Goal: Download file/media

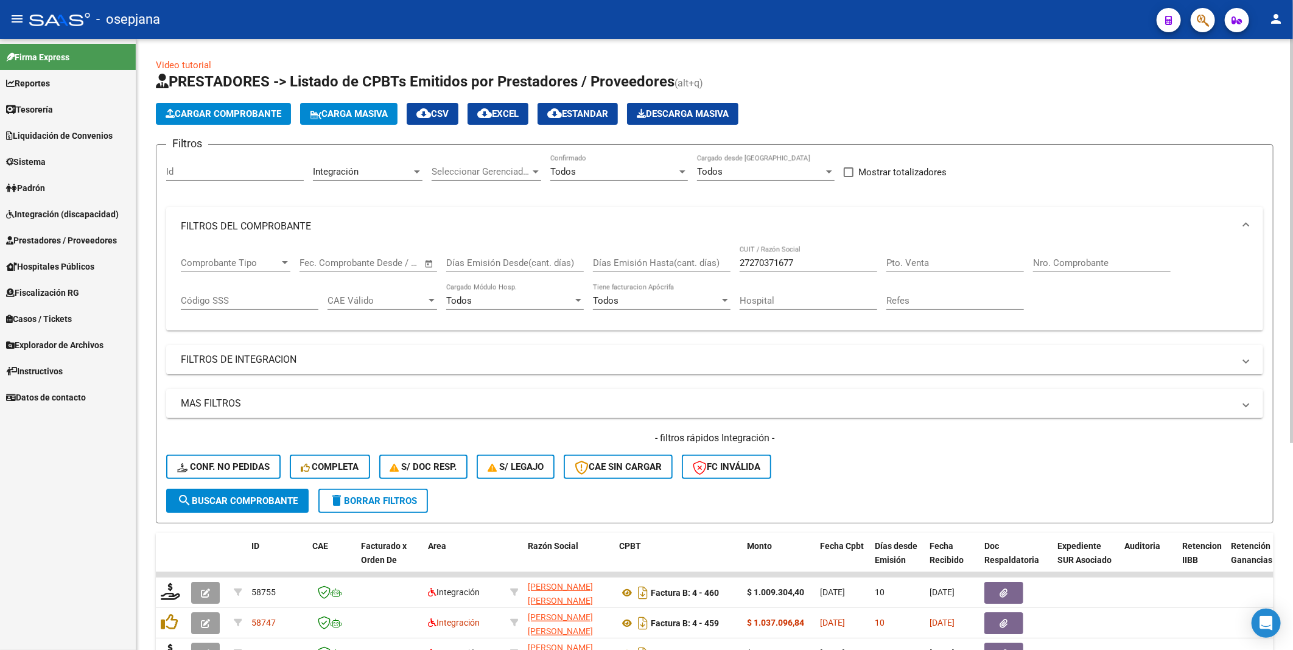
scroll to position [68, 0]
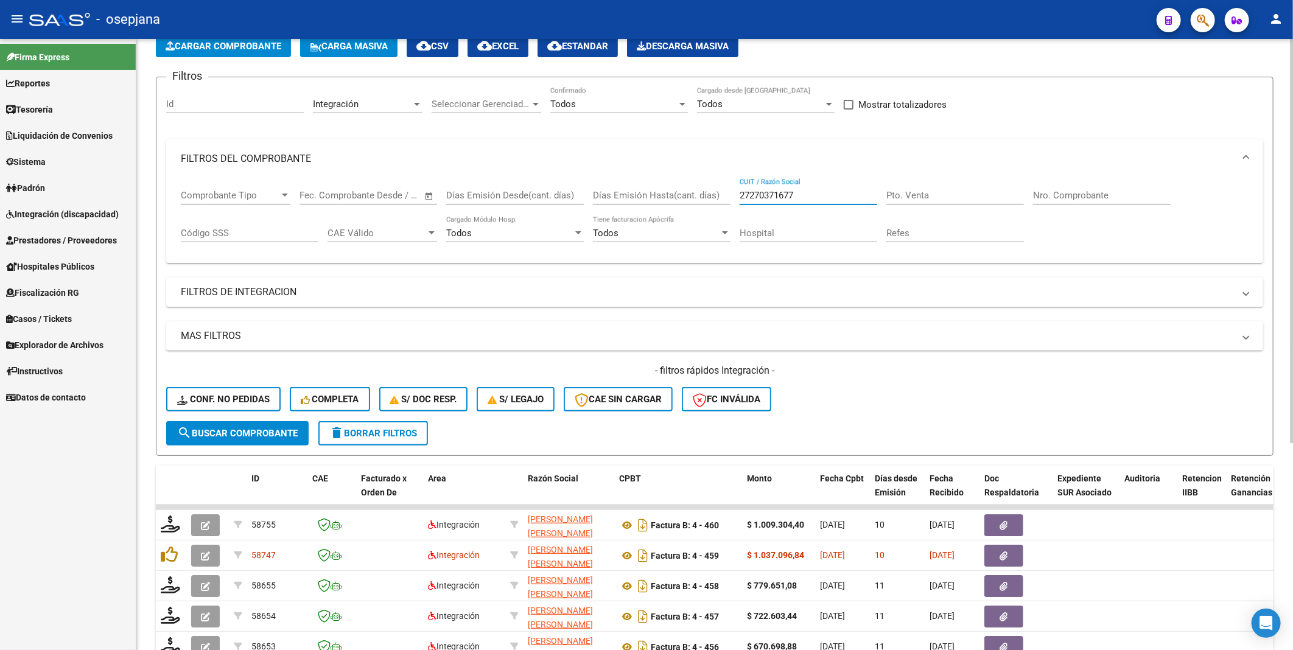
drag, startPoint x: 803, startPoint y: 194, endPoint x: 698, endPoint y: 186, distance: 105.0
click at [698, 186] on div "Comprobante Tipo Comprobante Tipo Start date – End date Fec. Comprobante Desde …" at bounding box center [715, 216] width 1068 height 76
click at [270, 432] on span "search Buscar Comprobante" at bounding box center [237, 433] width 121 height 11
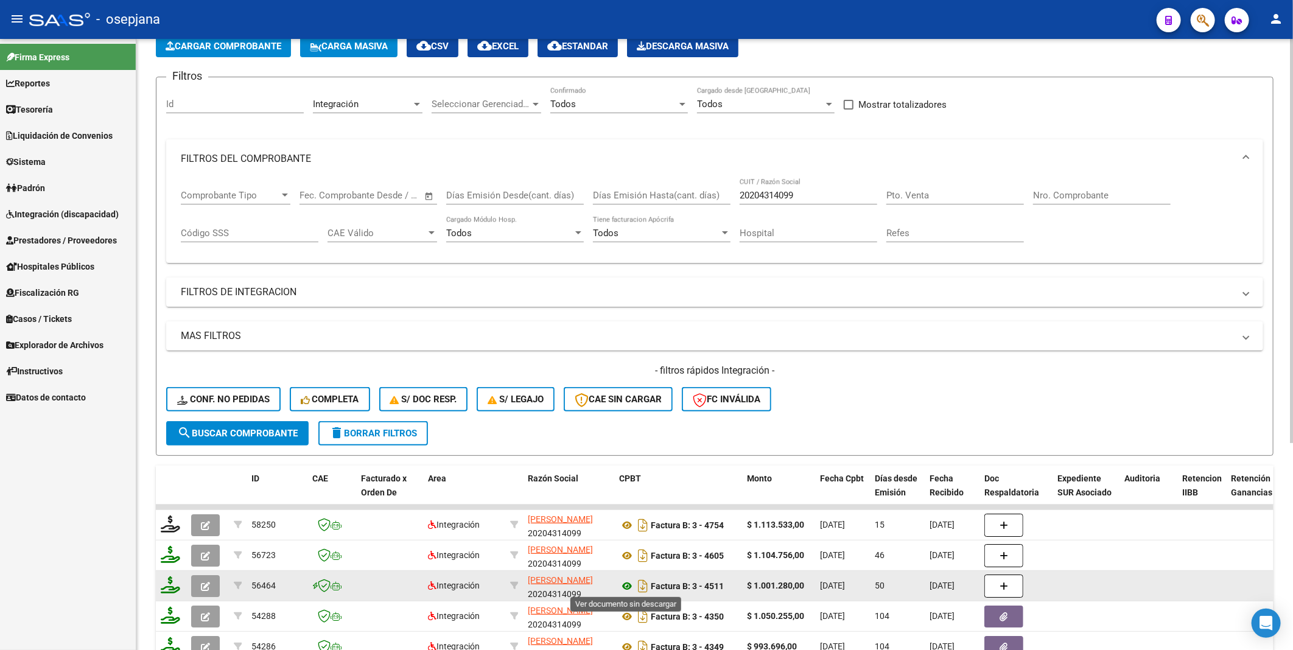
click at [626, 582] on icon at bounding box center [627, 586] width 16 height 15
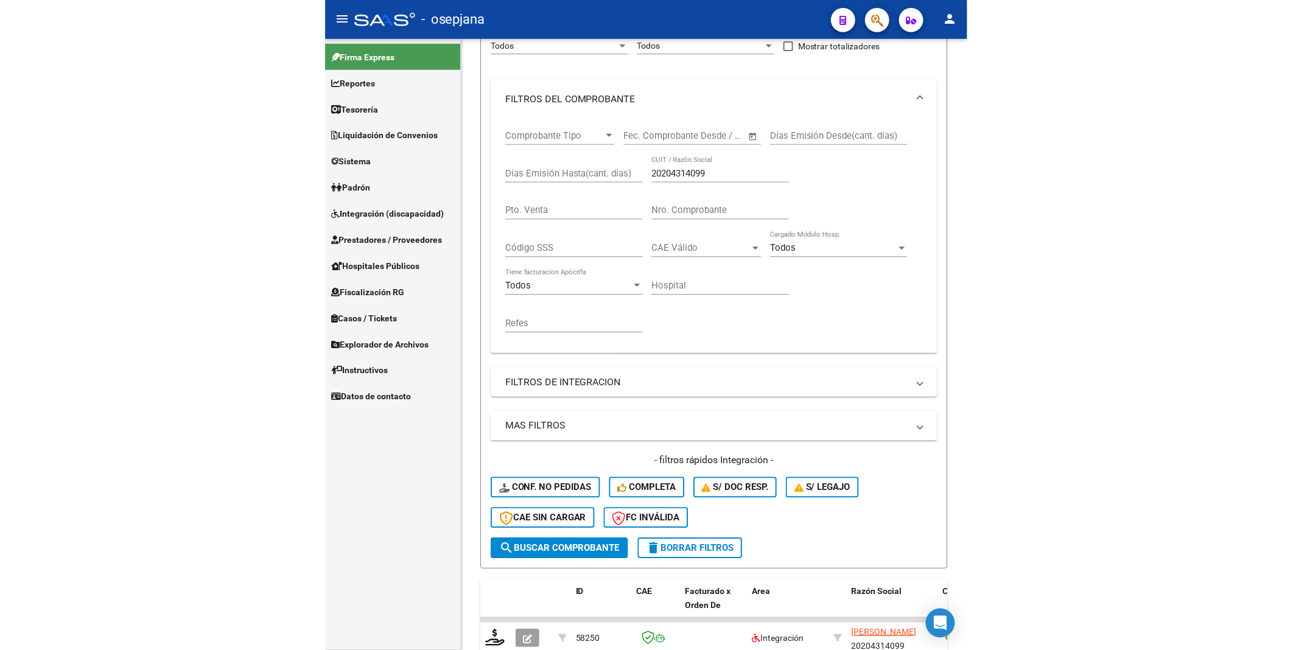
scroll to position [278, 0]
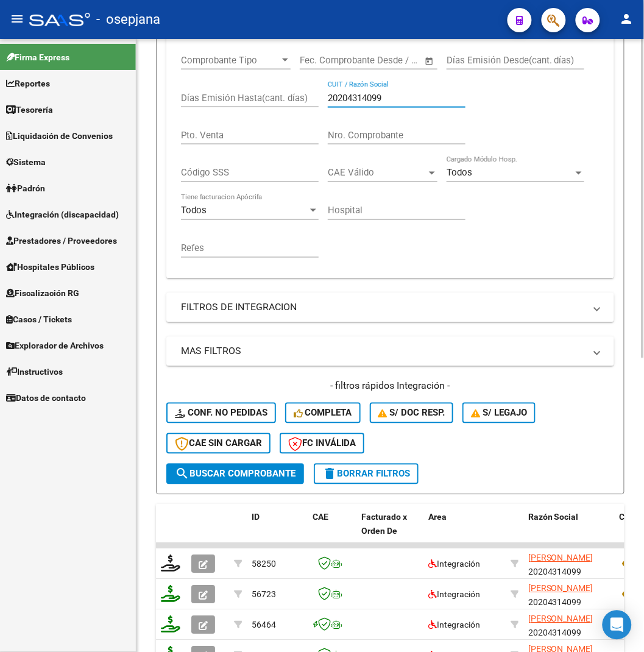
drag, startPoint x: 392, startPoint y: 100, endPoint x: 303, endPoint y: 98, distance: 88.9
click at [303, 98] on div "Comprobante Tipo Comprobante Tipo Start date – End date Fec. Comprobante Desde …" at bounding box center [390, 156] width 418 height 226
click at [256, 475] on span "search Buscar Comprobante" at bounding box center [235, 473] width 121 height 11
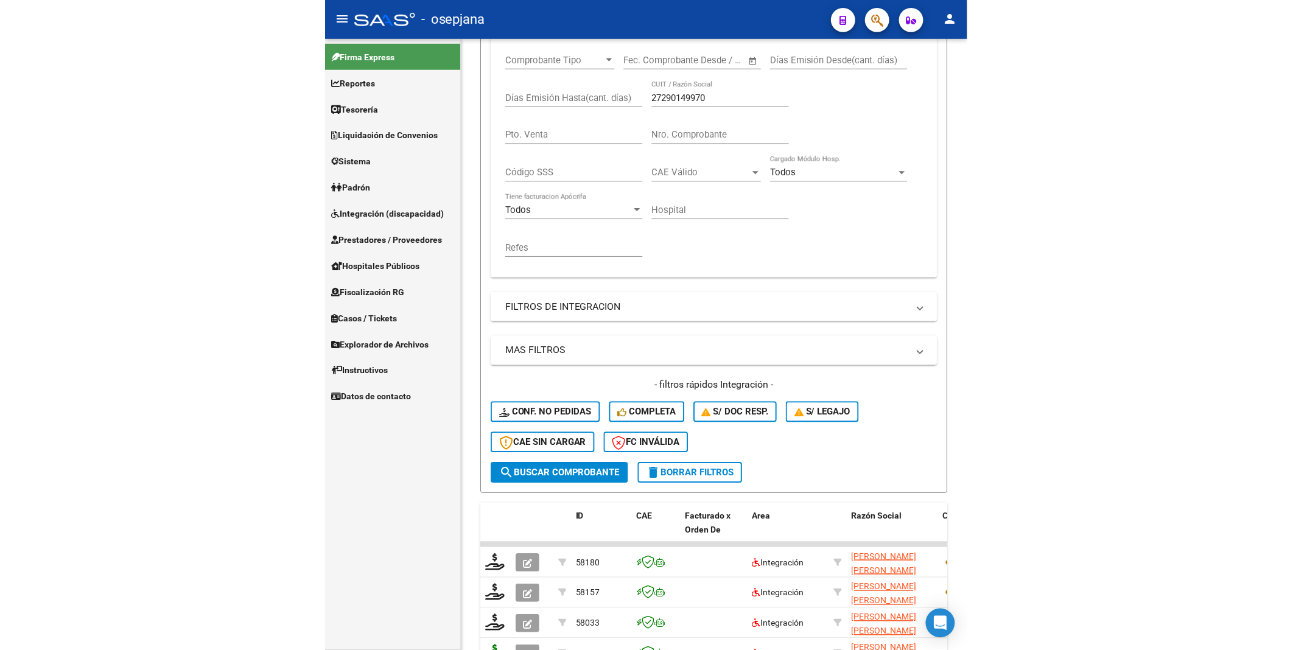
scroll to position [203, 0]
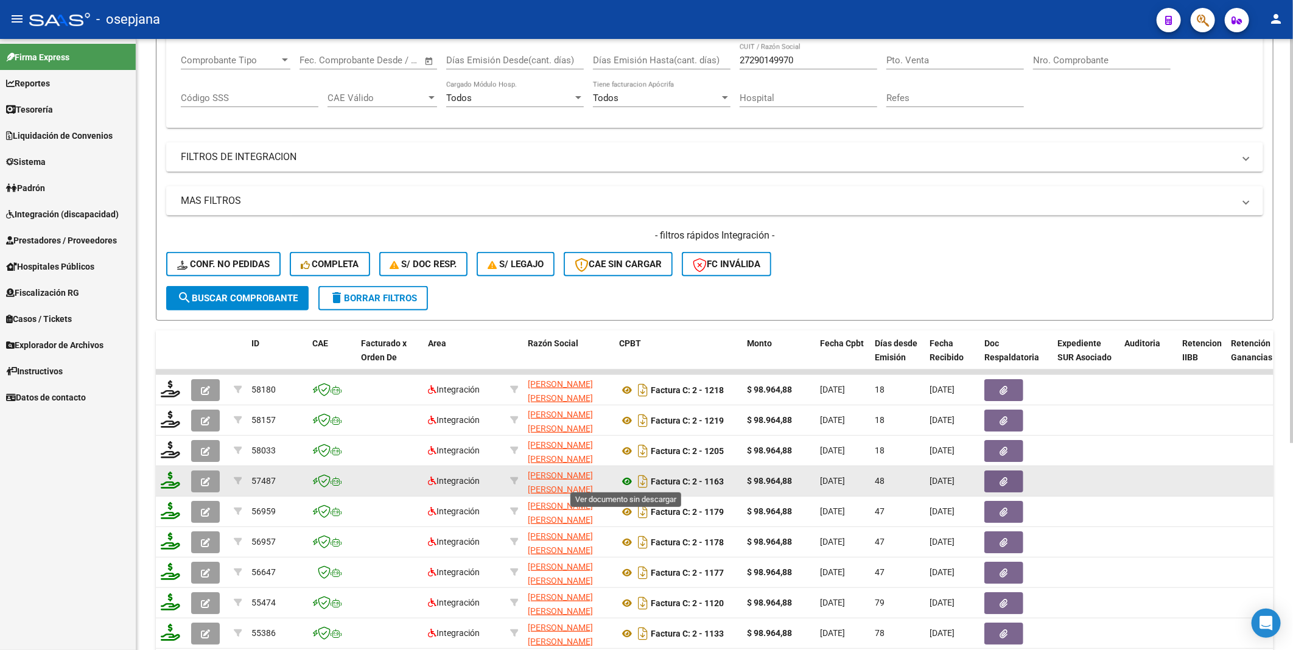
click at [625, 478] on icon at bounding box center [627, 481] width 16 height 15
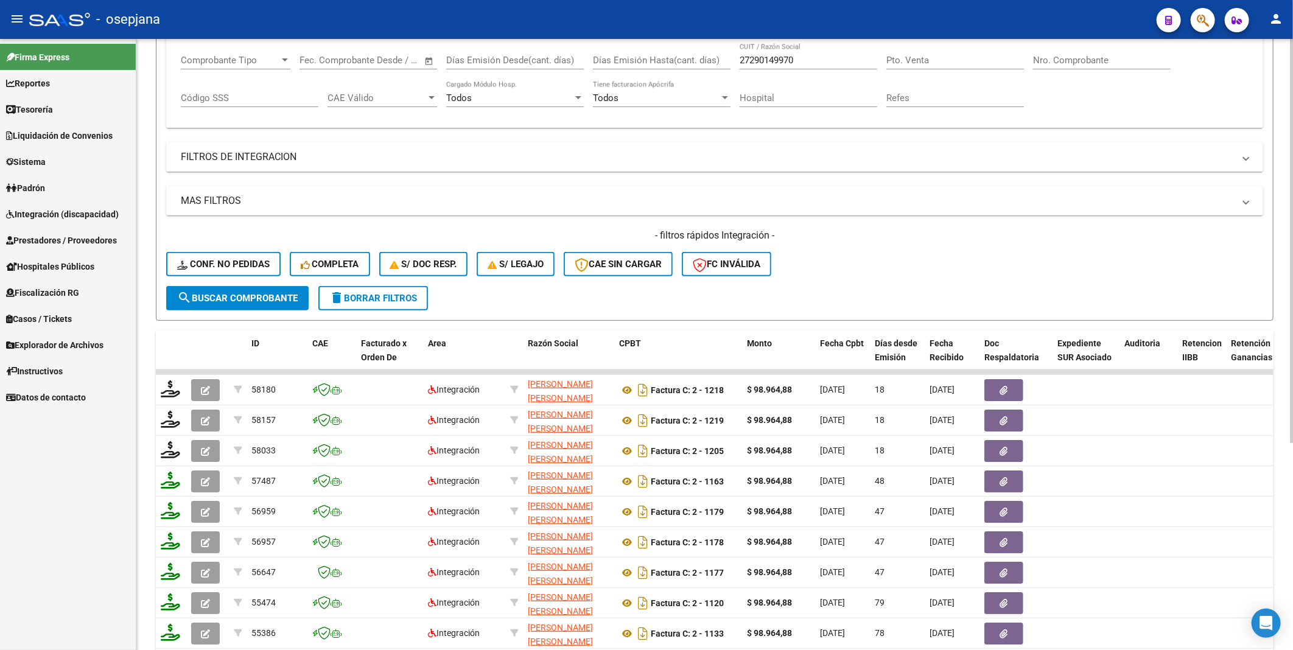
scroll to position [0, 0]
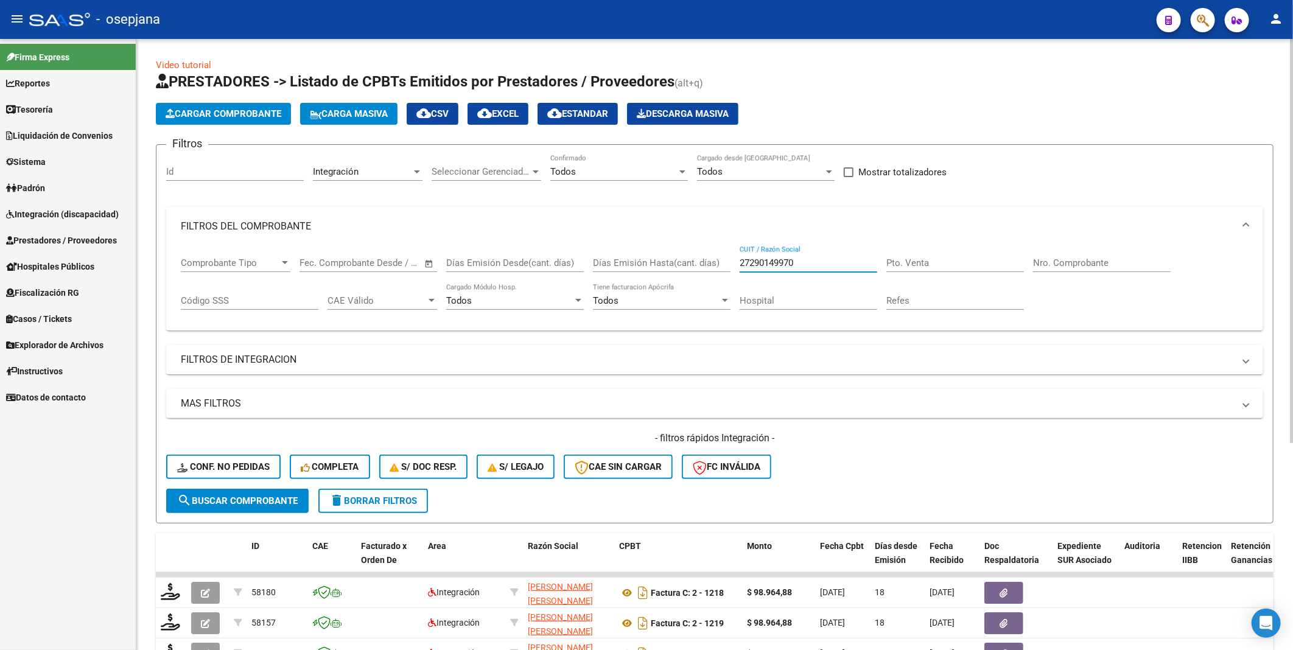
drag, startPoint x: 807, startPoint y: 264, endPoint x: 711, endPoint y: 264, distance: 95.6
click at [711, 264] on div "Comprobante Tipo Comprobante Tipo Start date – End date Fec. Comprobante Desde …" at bounding box center [715, 284] width 1068 height 76
type input "30662426314"
click at [253, 490] on button "search Buscar Comprobante" at bounding box center [237, 501] width 143 height 24
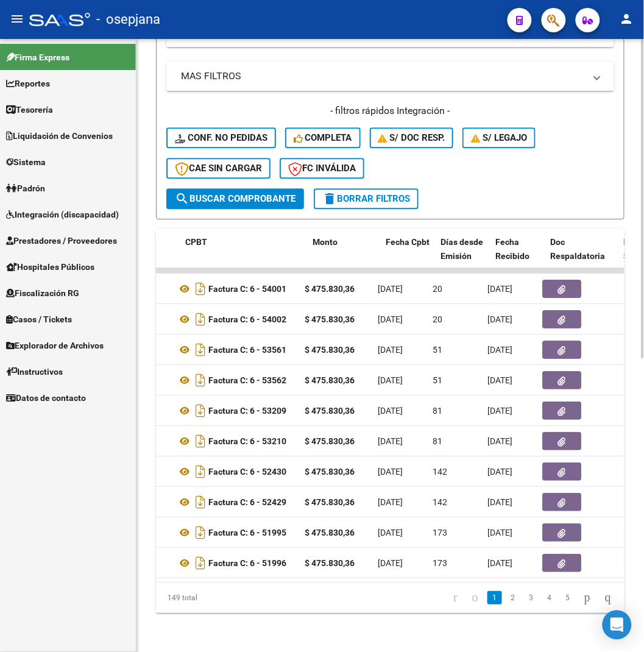
scroll to position [0, 421]
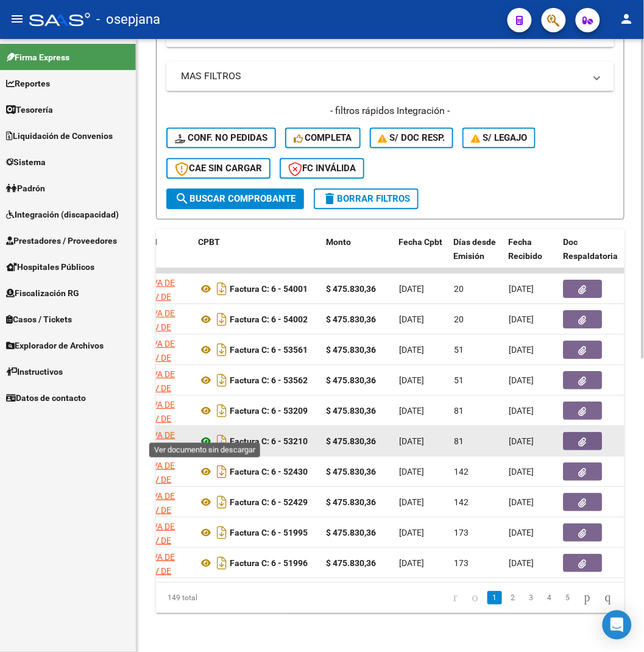
click at [205, 434] on icon at bounding box center [206, 441] width 16 height 15
